Goal: Task Accomplishment & Management: Use online tool/utility

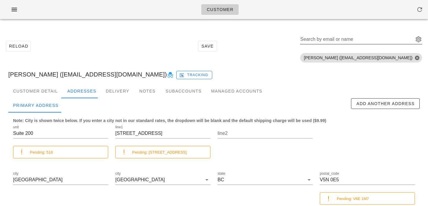
click at [356, 38] on div "Search by email or name" at bounding box center [356, 40] width 112 height 10
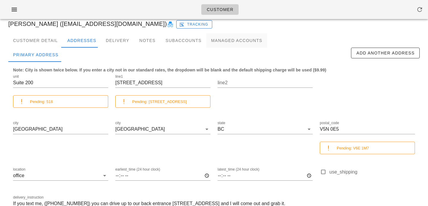
scroll to position [88, 0]
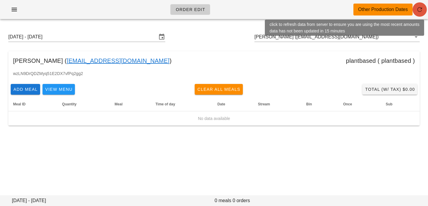
click at [419, 14] on button "button" at bounding box center [420, 9] width 14 height 14
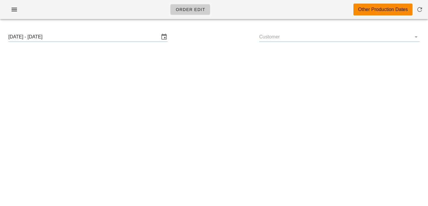
type input "[PERSON_NAME] ([EMAIL_ADDRESS][DOMAIN_NAME])"
